Goal: Information Seeking & Learning: Learn about a topic

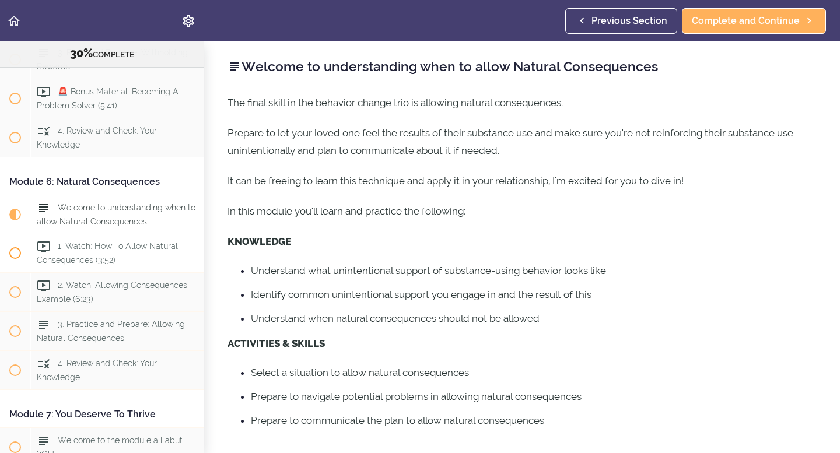
scroll to position [1260, 0]
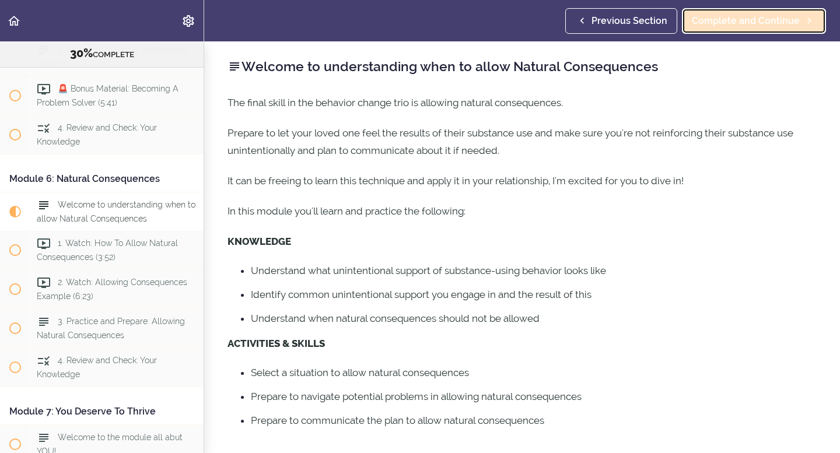
click at [744, 15] on span "Complete and Continue" at bounding box center [746, 21] width 108 height 14
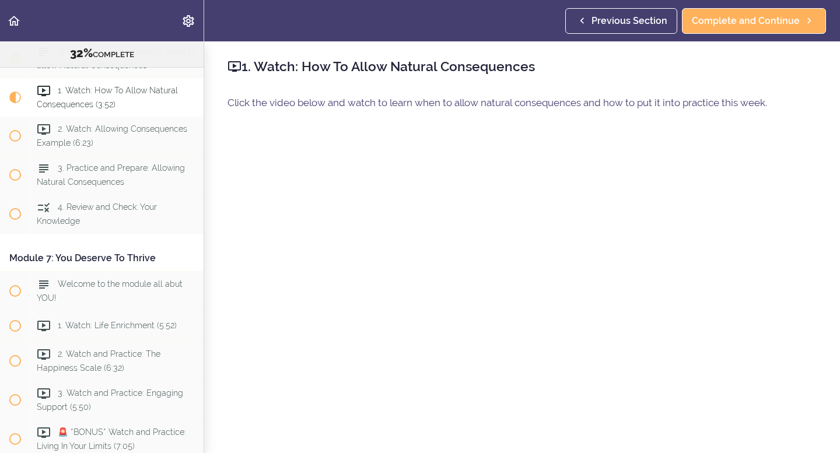
scroll to position [64, 0]
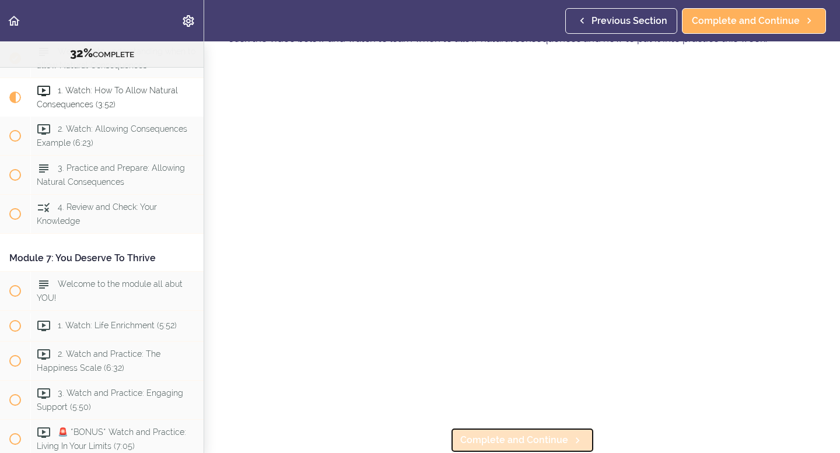
click at [529, 439] on span "Complete and Continue" at bounding box center [514, 440] width 108 height 14
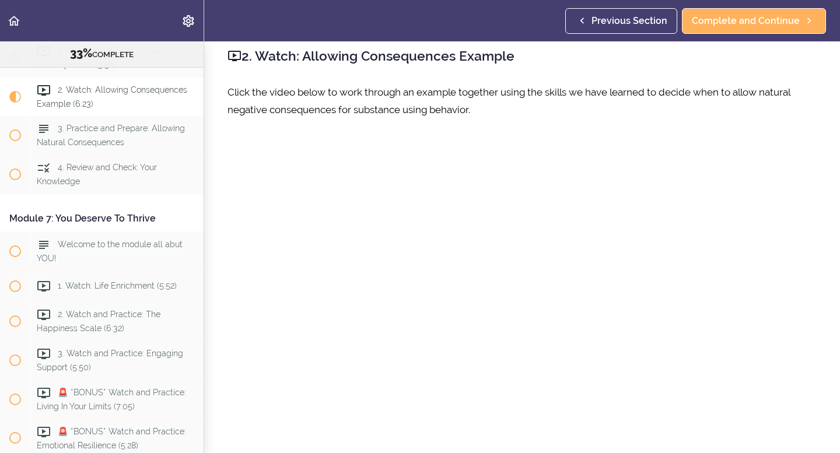
scroll to position [82, 0]
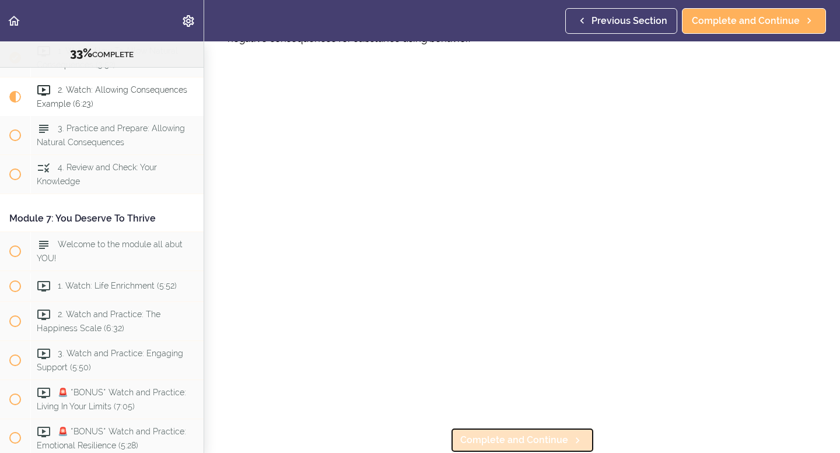
click at [523, 439] on span "Complete and Continue" at bounding box center [514, 440] width 108 height 14
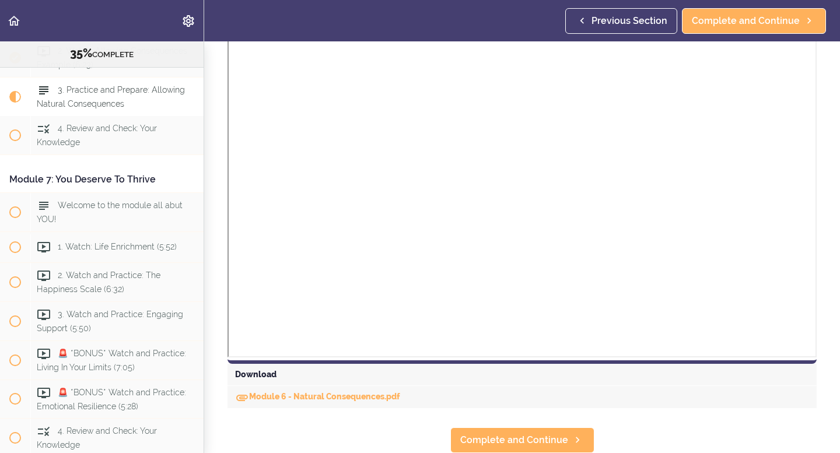
scroll to position [912, 0]
click at [762, 24] on span "Complete and Continue" at bounding box center [746, 21] width 108 height 14
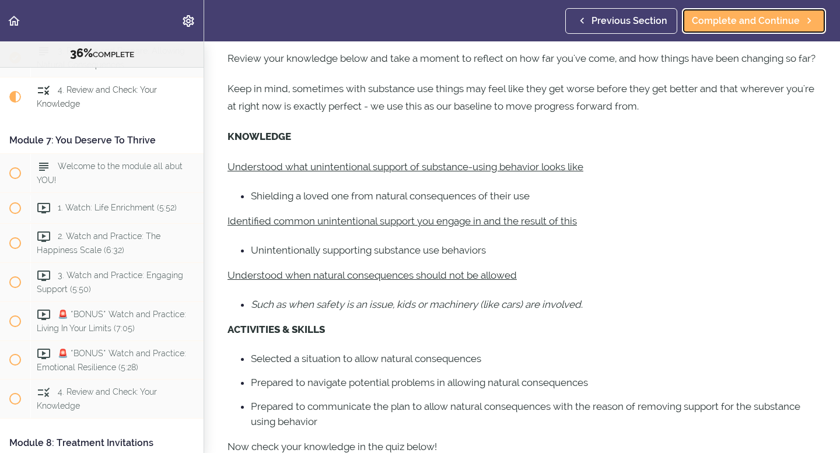
scroll to position [92, 0]
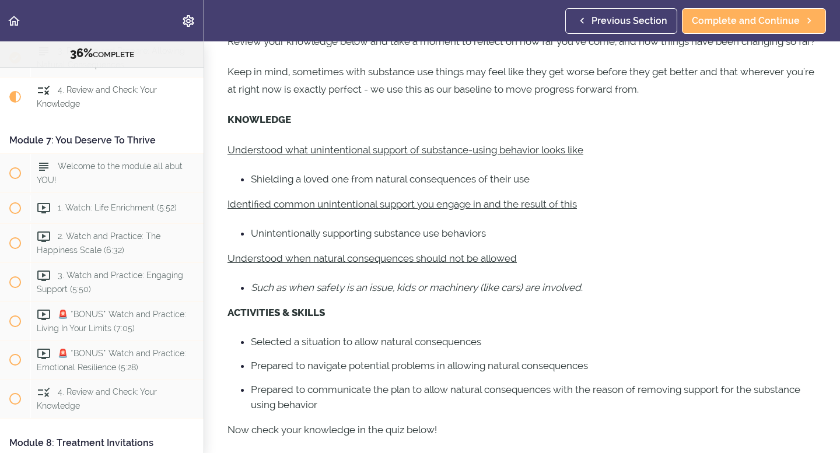
click at [462, 156] on u "Understood what unintentional support of substance-using behavior looks like" at bounding box center [406, 150] width 356 height 12
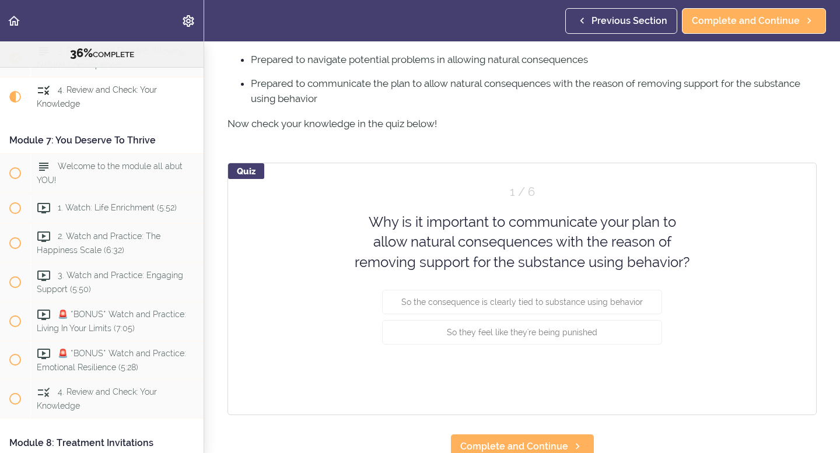
scroll to position [422, 0]
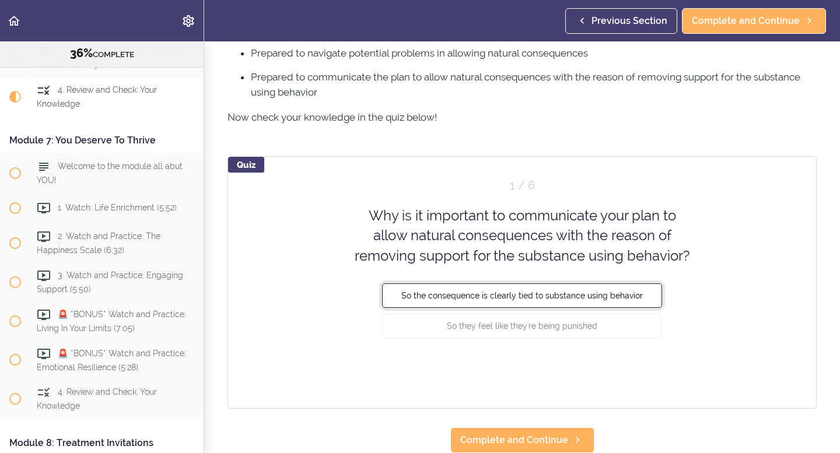
click at [536, 296] on span "So the consequence is clearly tied to substance using behavior" at bounding box center [522, 295] width 242 height 9
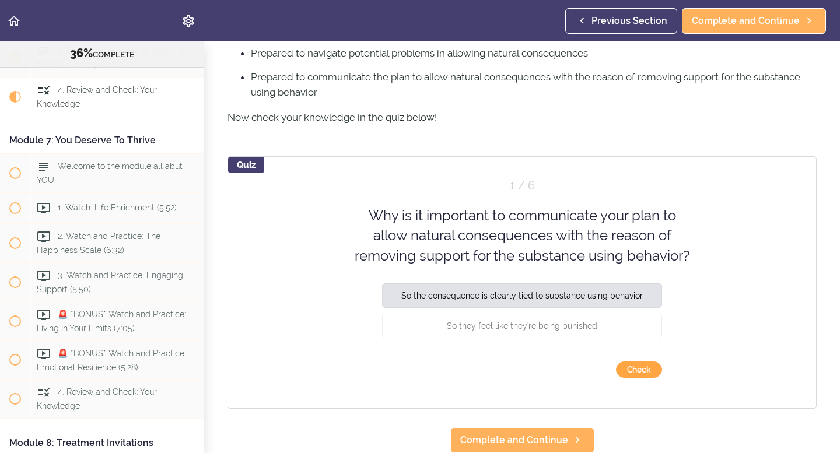
click at [645, 369] on button "Check" at bounding box center [639, 370] width 46 height 16
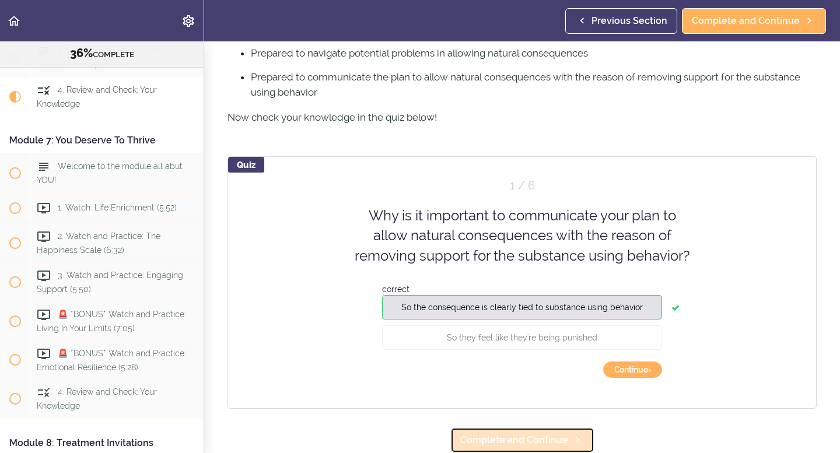
click at [534, 439] on span "Complete and Continue" at bounding box center [514, 440] width 108 height 14
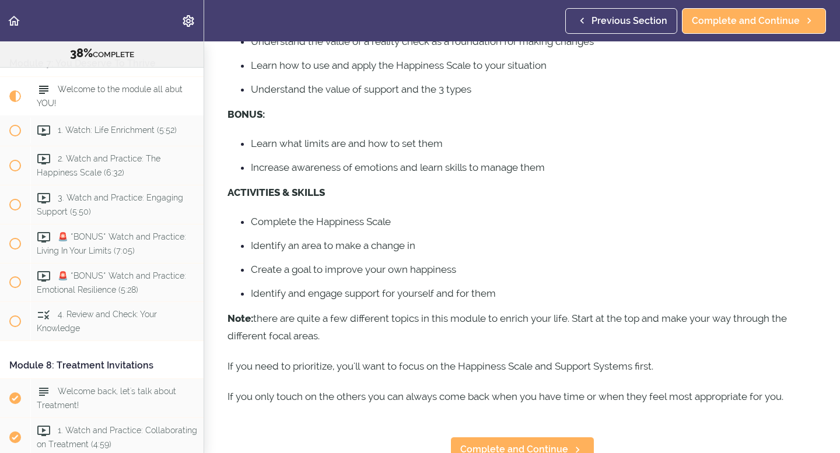
scroll to position [250, 0]
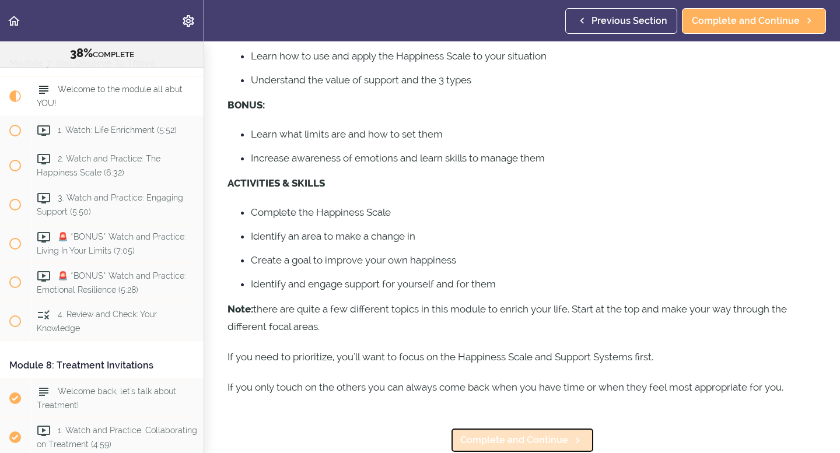
click at [543, 439] on span "Complete and Continue" at bounding box center [514, 440] width 108 height 14
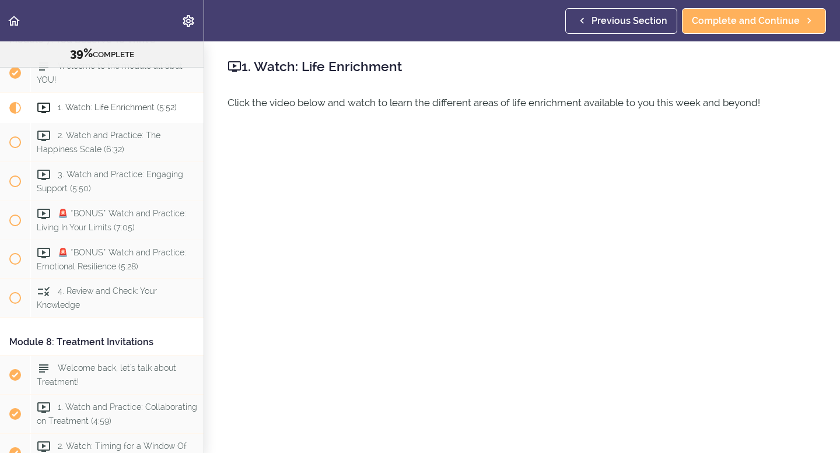
scroll to position [1648, 0]
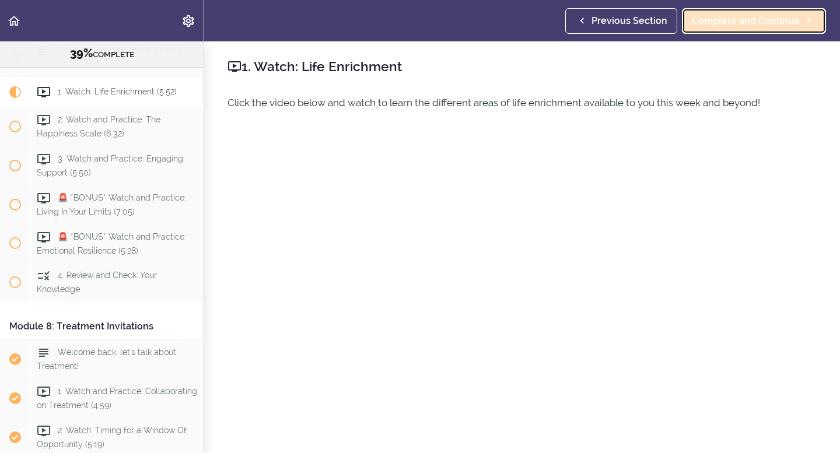
click at [744, 19] on span "Complete and Continue" at bounding box center [746, 21] width 108 height 14
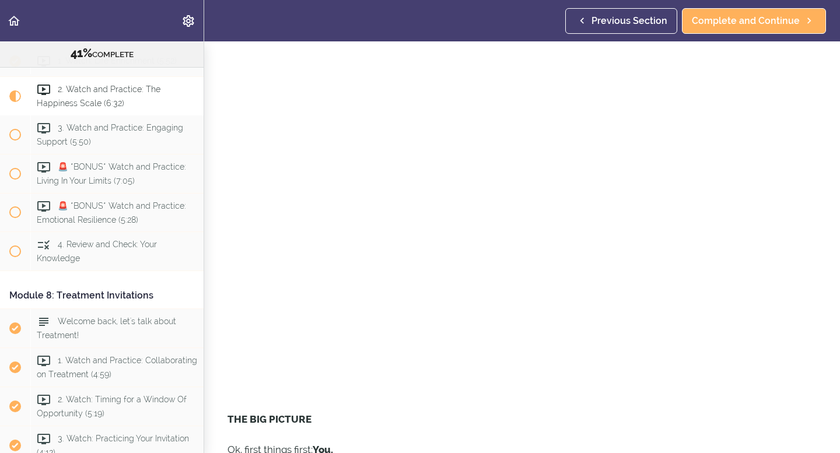
scroll to position [115, 0]
